Goal: Task Accomplishment & Management: Manage account settings

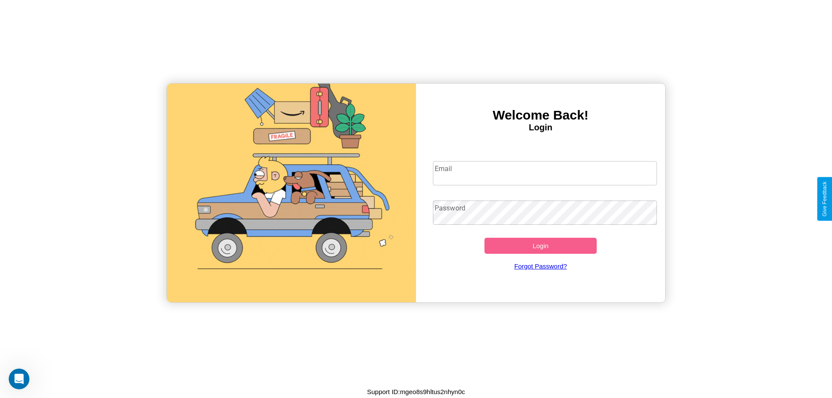
click at [545, 173] on input "Email" at bounding box center [545, 173] width 224 height 24
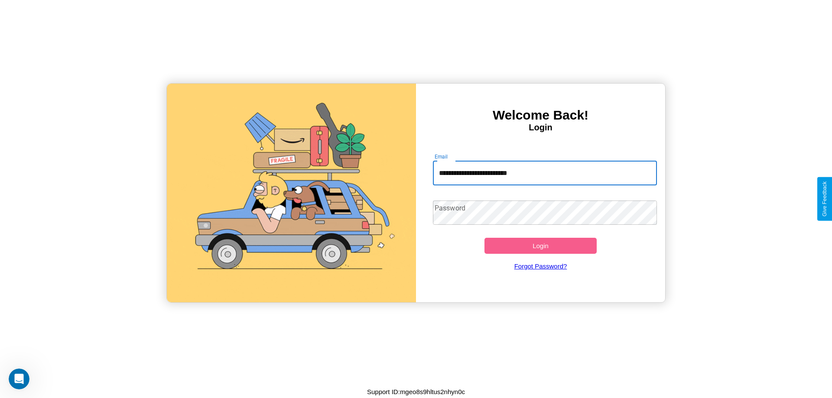
type input "**********"
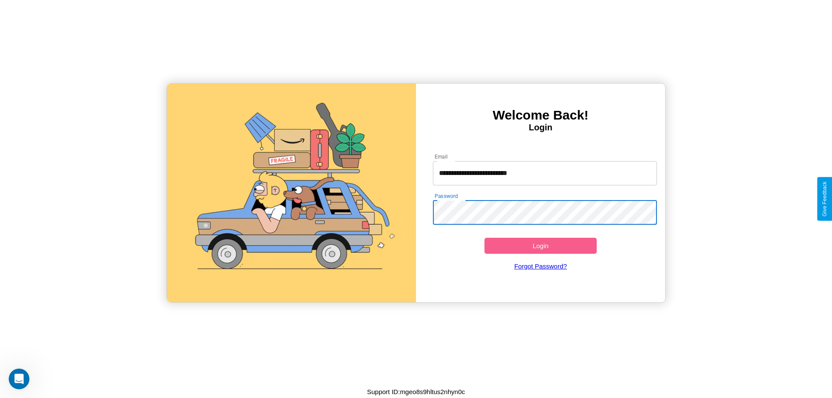
click at [540, 246] on button "Login" at bounding box center [541, 246] width 112 height 16
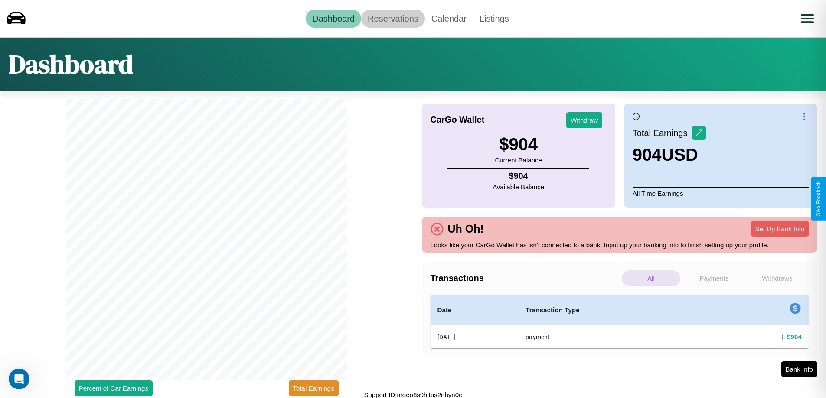
click at [393, 18] on link "Reservations" at bounding box center [393, 19] width 64 height 18
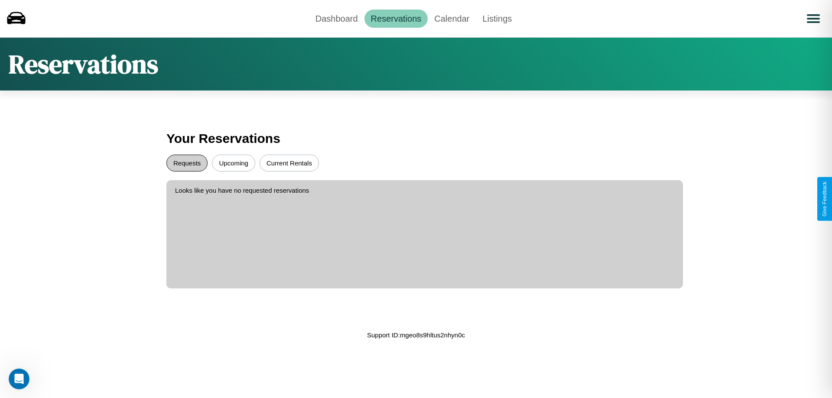
click at [187, 163] on button "Requests" at bounding box center [186, 163] width 41 height 17
click at [289, 163] on button "Current Rentals" at bounding box center [289, 163] width 59 height 17
click at [336, 18] on link "Dashboard" at bounding box center [336, 19] width 55 height 18
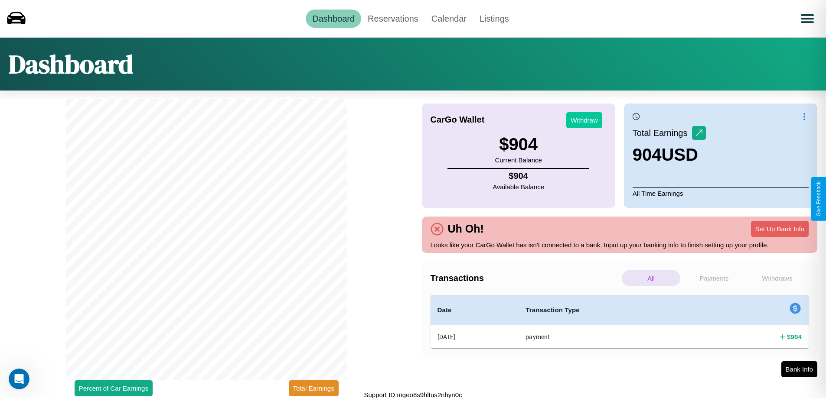
click at [584, 120] on button "Withdraw" at bounding box center [584, 120] width 36 height 16
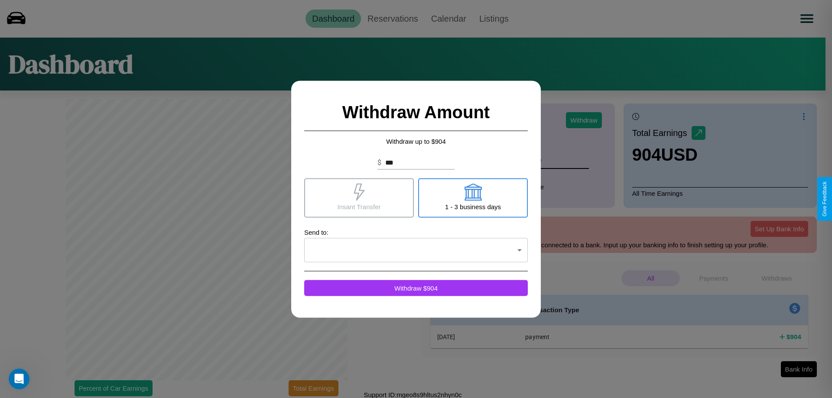
click at [473, 198] on icon at bounding box center [472, 191] width 17 height 17
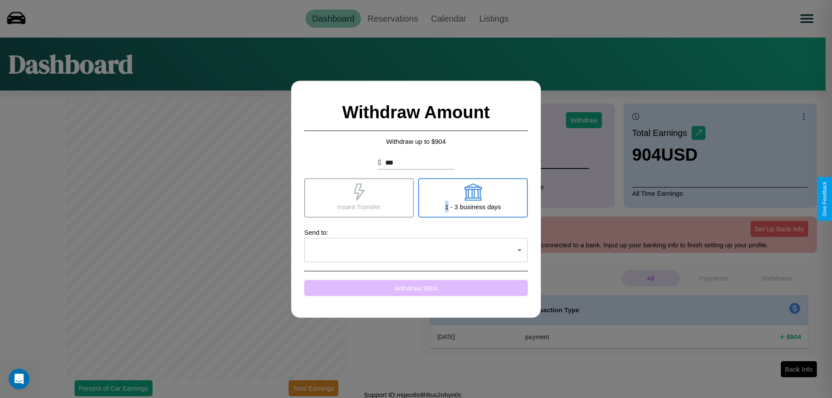
click at [416, 288] on button "Withdraw $ 904" at bounding box center [416, 288] width 224 height 16
